Goal: Navigation & Orientation: Find specific page/section

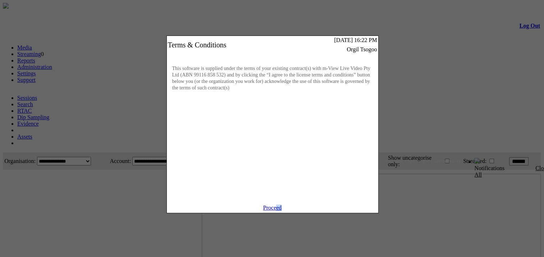
click at [276, 213] on div "Proceed" at bounding box center [272, 209] width 211 height 8
click at [276, 211] on link "Proceed" at bounding box center [272, 208] width 19 height 6
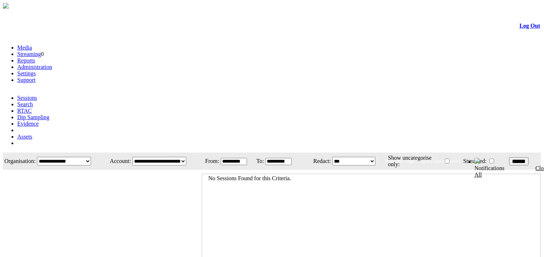
scroll to position [93, 0]
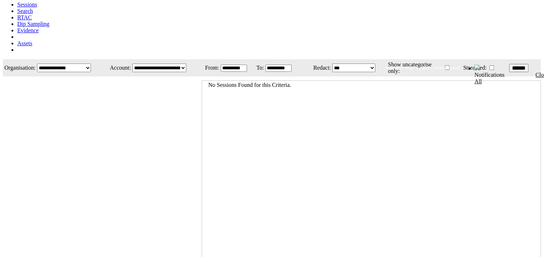
drag, startPoint x: 130, startPoint y: 230, endPoint x: 83, endPoint y: 231, distance: 46.7
copy div "Site Version 10.0.0.7801"
